Goal: Find specific page/section: Find specific page/section

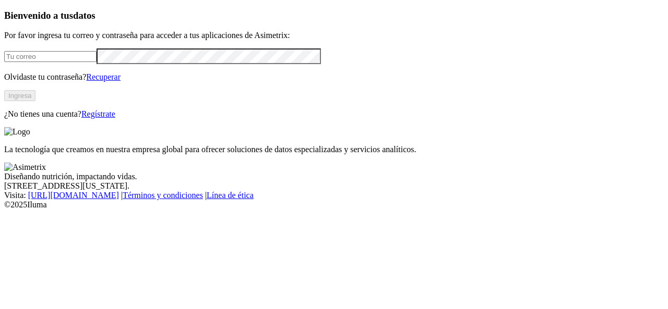
type input "[EMAIL_ADDRESS][DOMAIN_NAME]"
click at [35, 101] on button "Ingresa" at bounding box center [19, 95] width 31 height 11
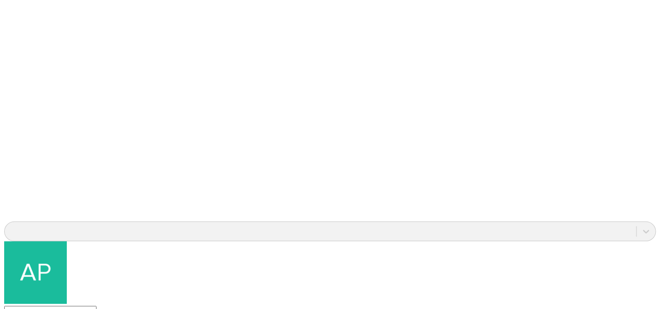
scroll to position [828, 0]
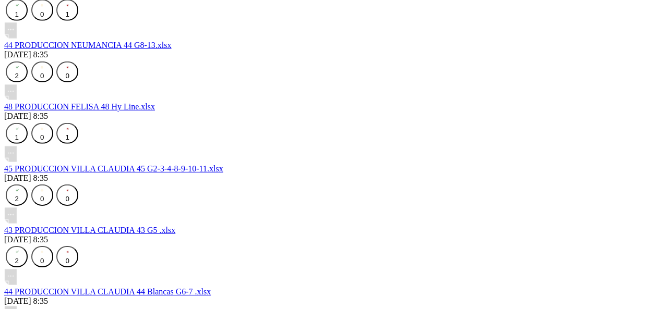
scroll to position [1604, 0]
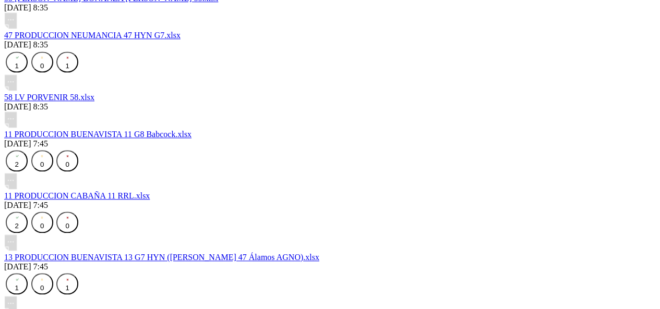
scroll to position [2541, 0]
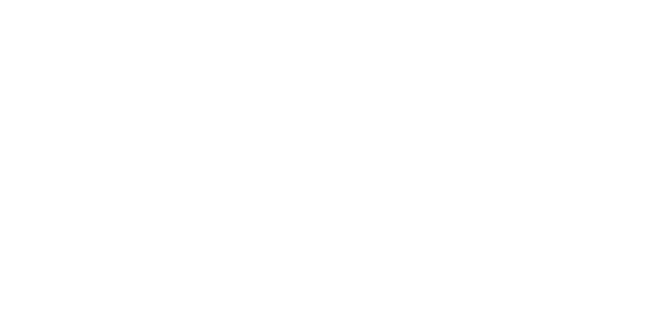
scroll to position [0, 0]
